Goal: Information Seeking & Learning: Find specific page/section

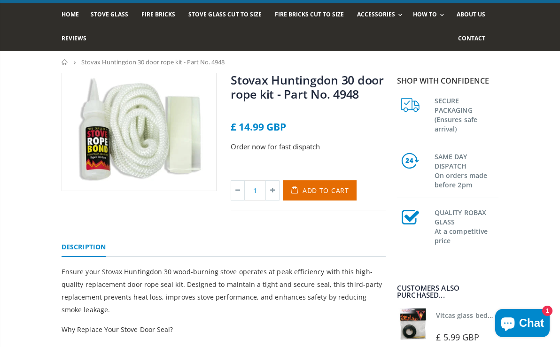
scroll to position [60, 0]
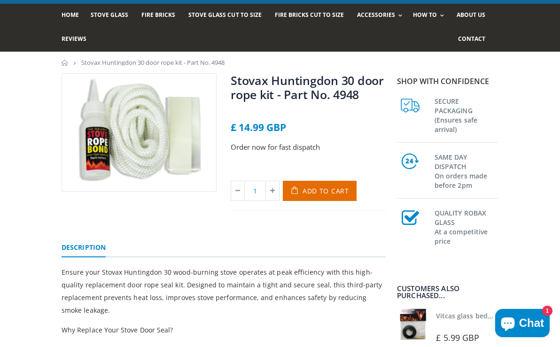
click at [153, 150] on img at bounding box center [139, 132] width 154 height 117
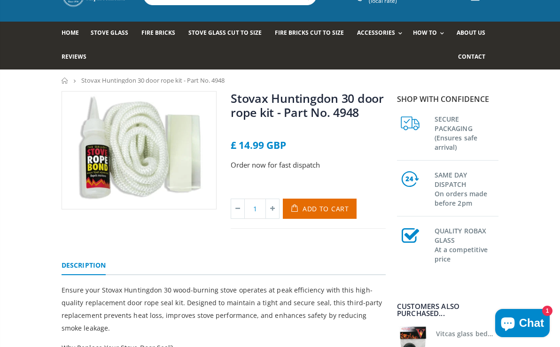
scroll to position [45, 0]
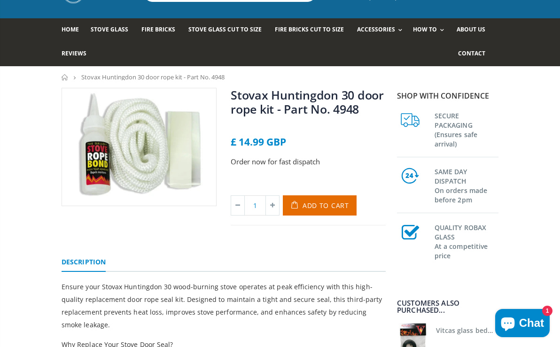
click at [73, 78] on icon "breadcrumbs" at bounding box center [75, 77] width 8 height 8
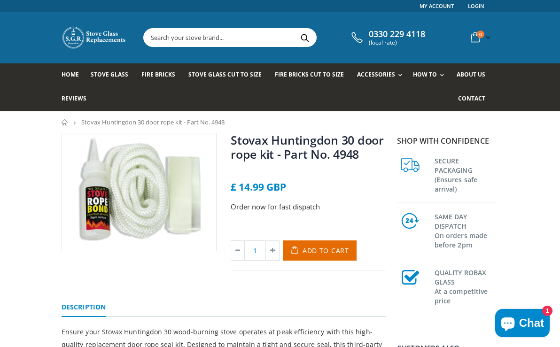
click at [158, 36] on input "text" at bounding box center [273, 38] width 259 height 18
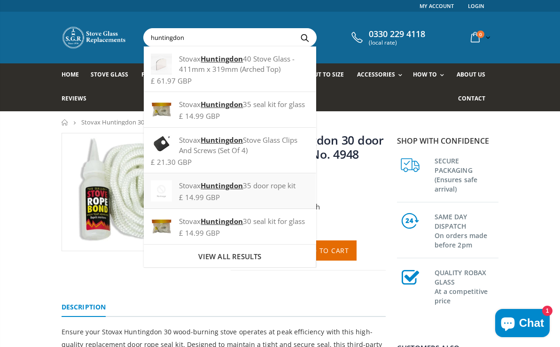
type input "huntingdon"
click at [229, 190] on strong "Huntingdon" at bounding box center [221, 185] width 42 height 9
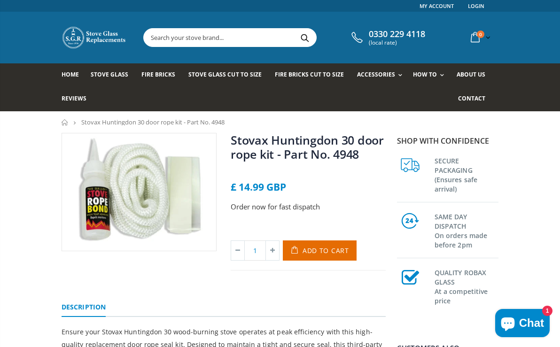
click at [211, 38] on input "text" at bounding box center [273, 38] width 259 height 18
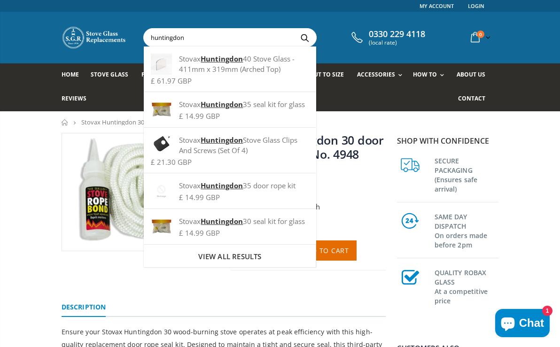
type input "huntingdon"
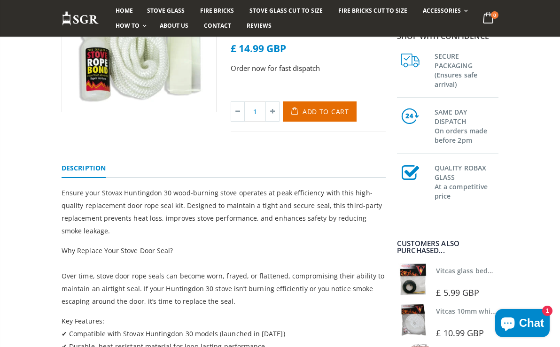
scroll to position [138, 0]
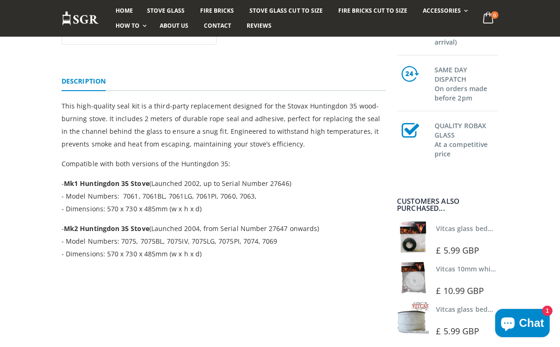
scroll to position [244, 0]
drag, startPoint x: 257, startPoint y: 235, endPoint x: 253, endPoint y: 246, distance: 12.5
click at [254, 247] on p "- Mk2 Huntingdon 35 Stove (Launched 2004, from Serial Number 27647 onwards) - M…" at bounding box center [224, 240] width 324 height 38
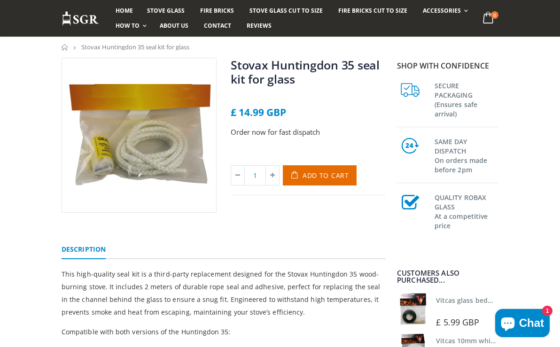
scroll to position [76, 0]
